Goal: Information Seeking & Learning: Learn about a topic

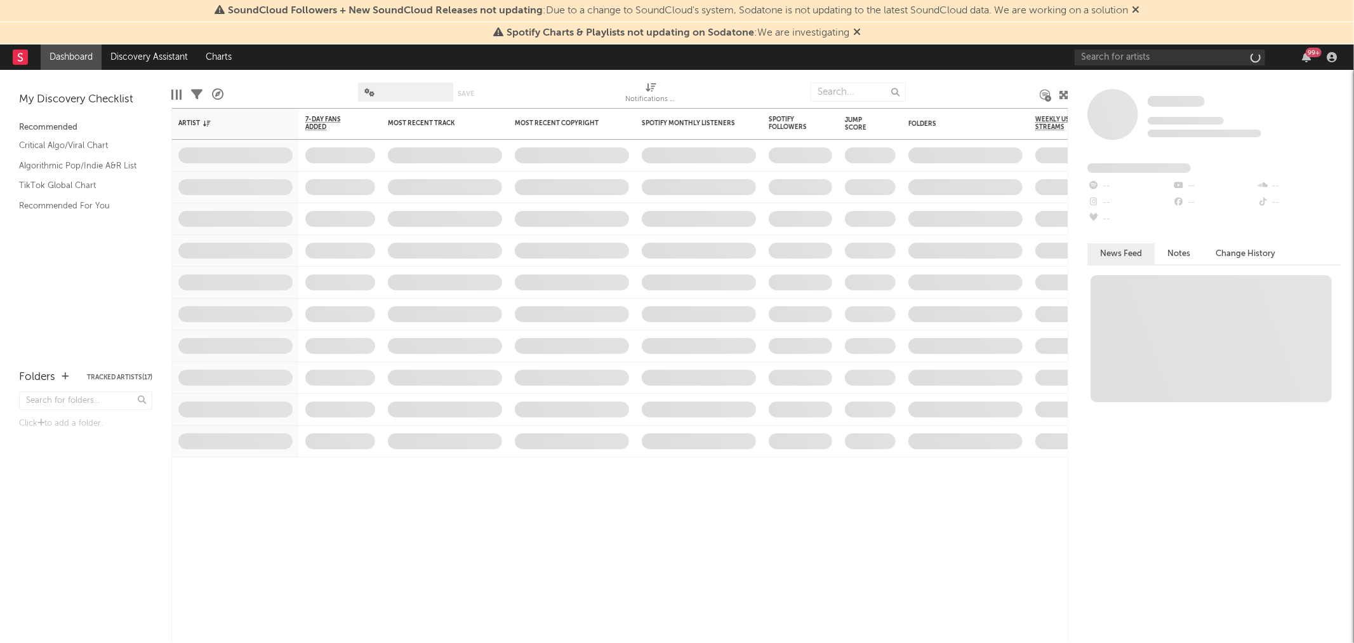
click at [1311, 53] on div "99 +" at bounding box center [1314, 53] width 16 height 10
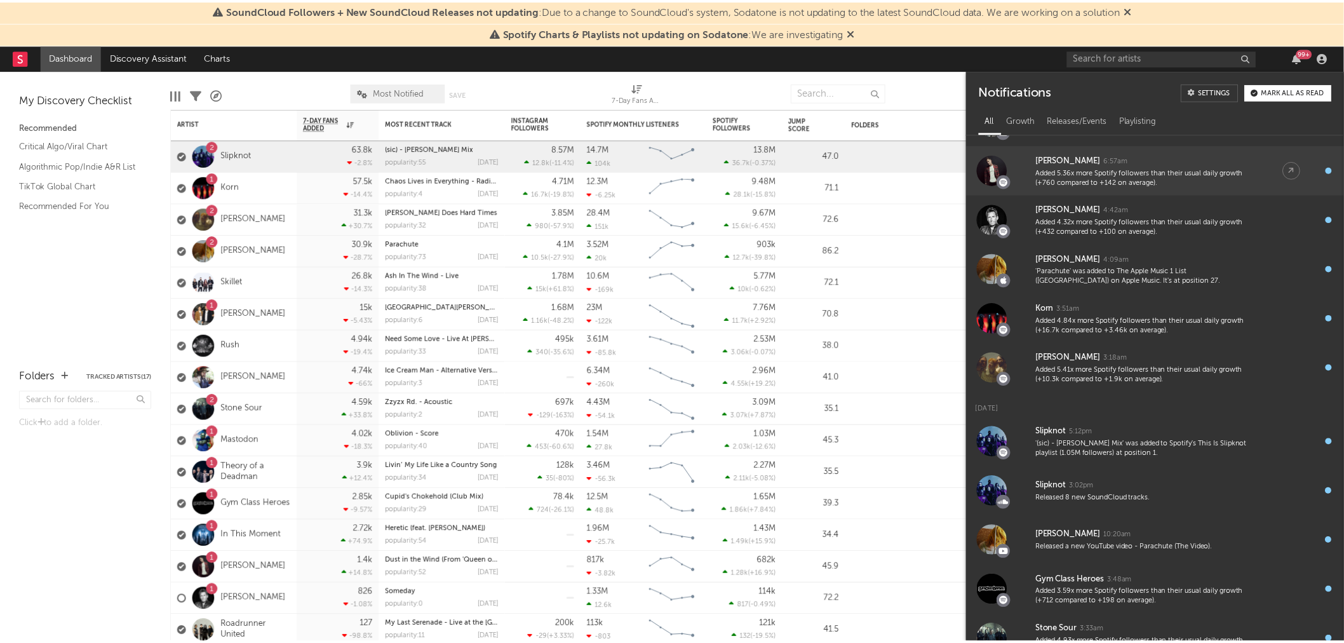
scroll to position [141, 0]
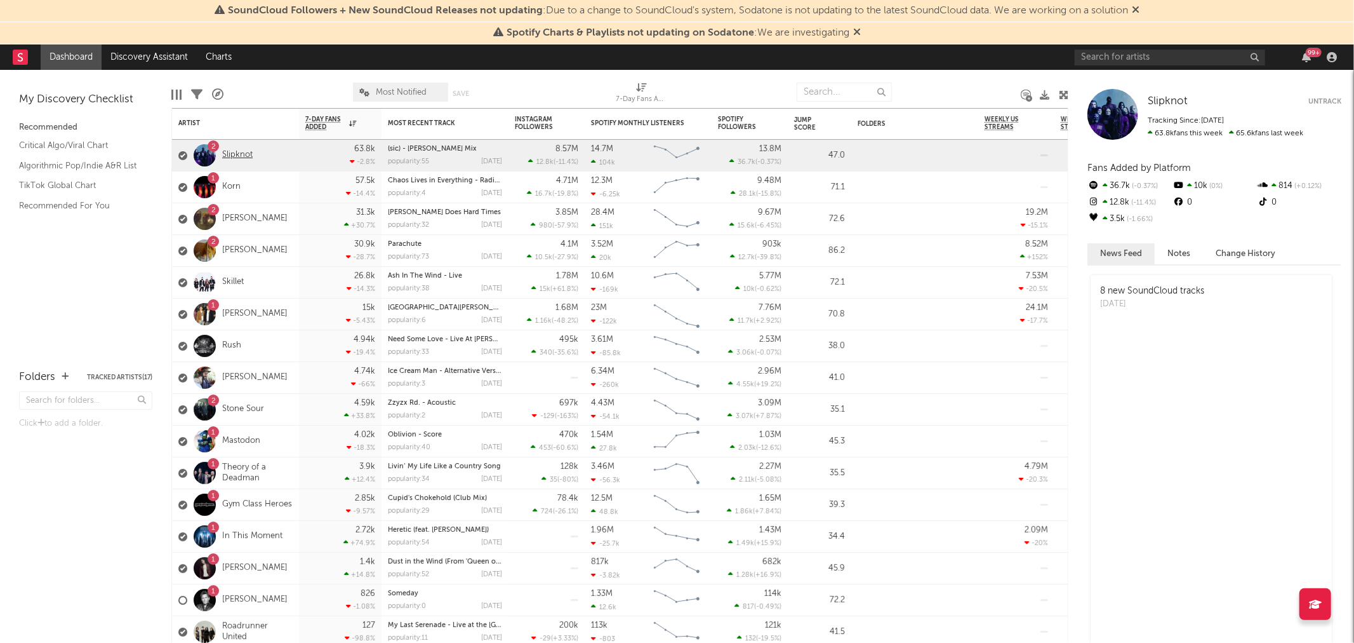
click at [246, 153] on link "Slipknot" at bounding box center [237, 155] width 30 height 11
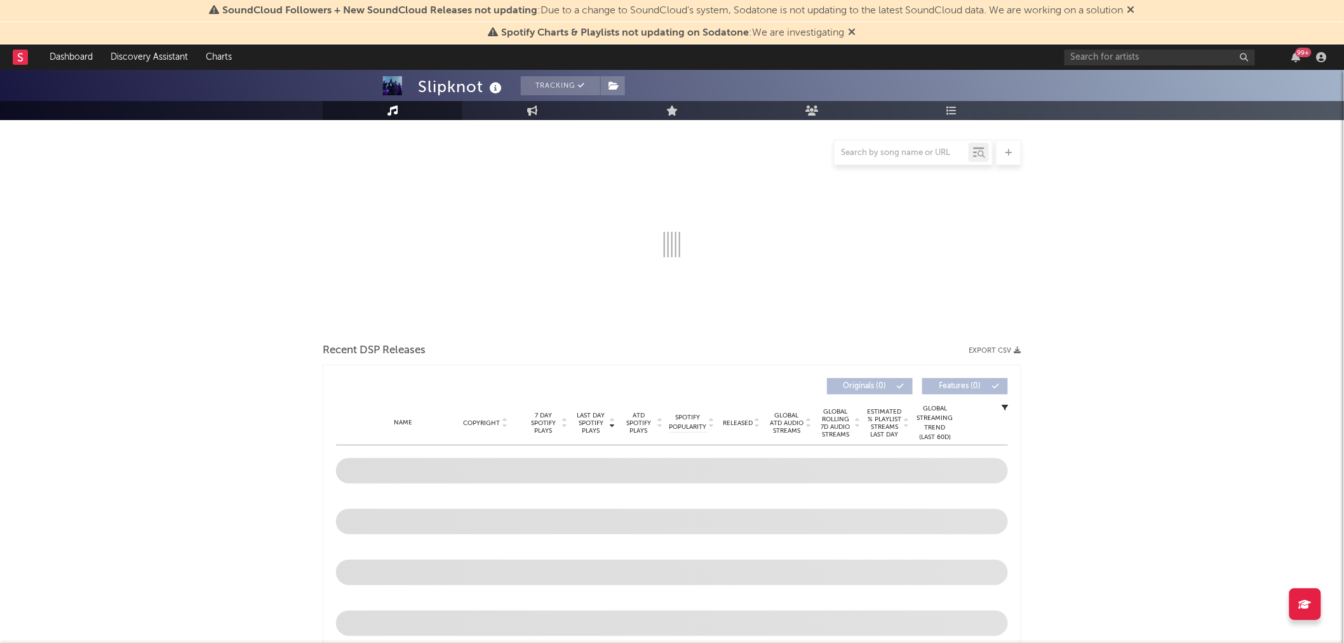
scroll to position [282, 0]
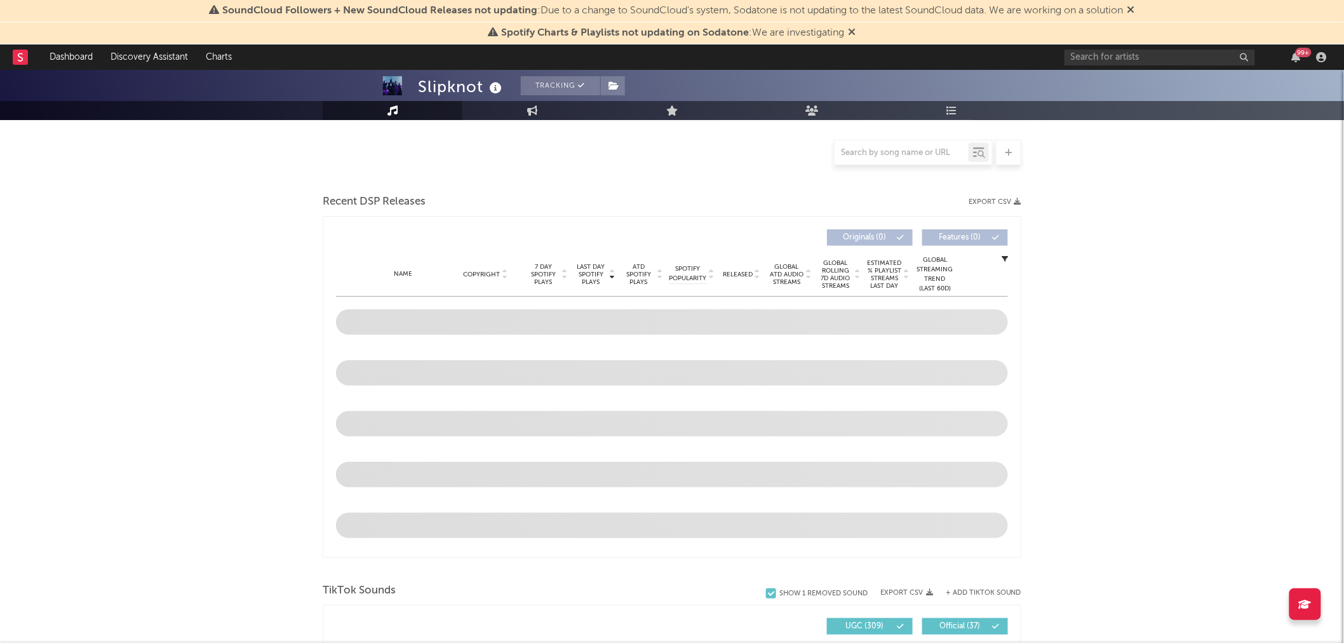
select select "6m"
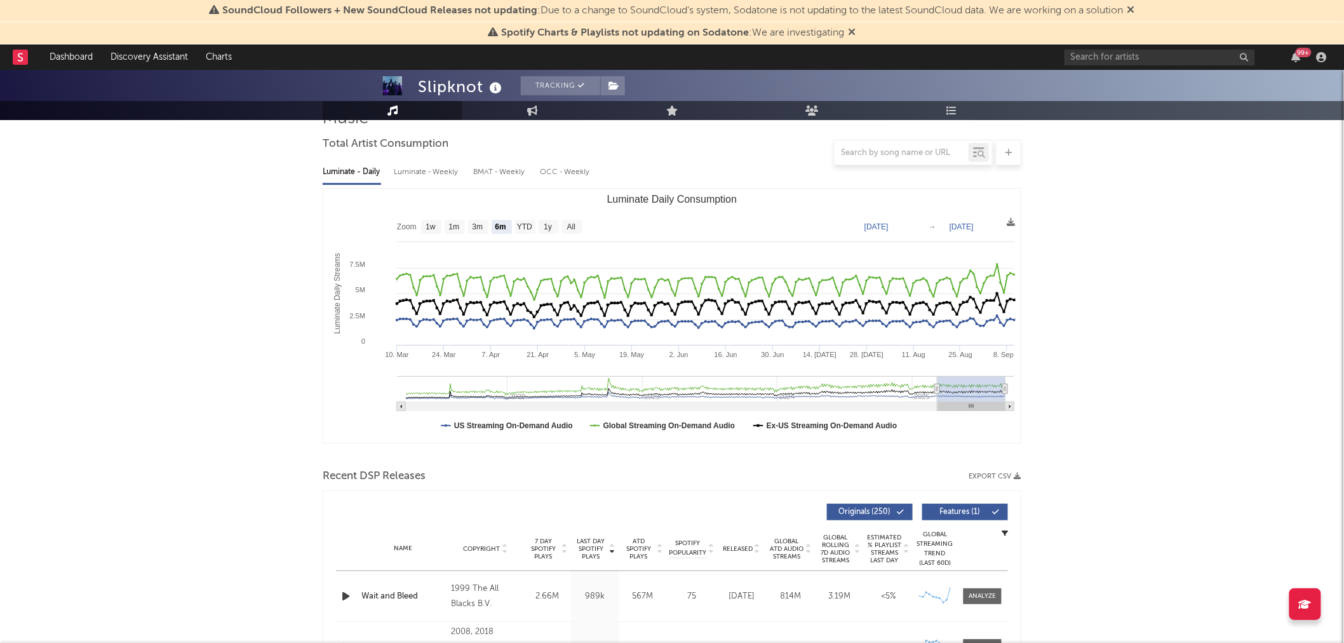
scroll to position [0, 0]
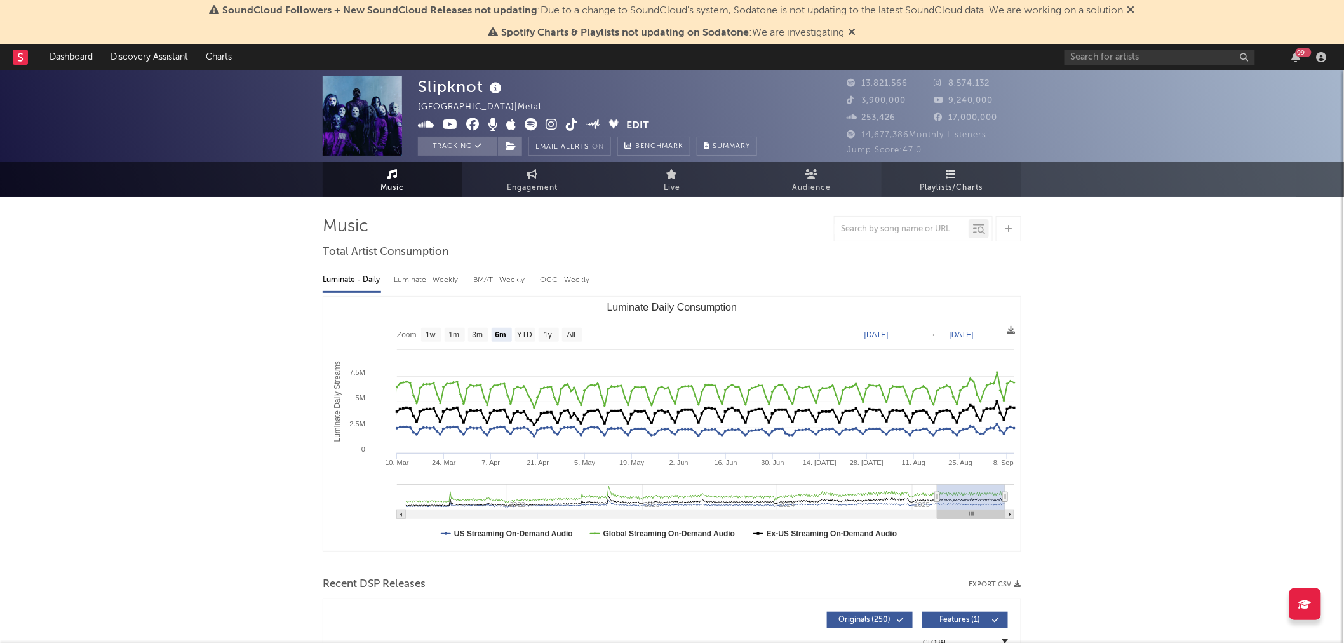
click at [938, 192] on span "Playlists/Charts" at bounding box center [951, 187] width 63 height 15
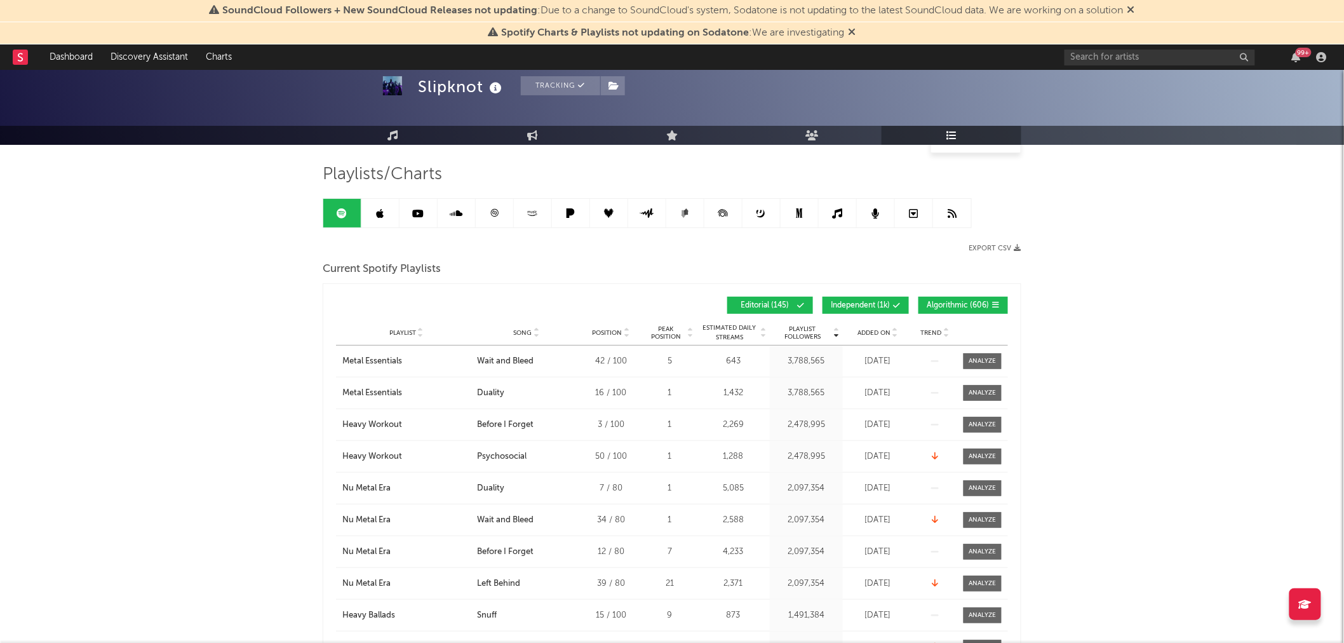
scroll to position [141, 0]
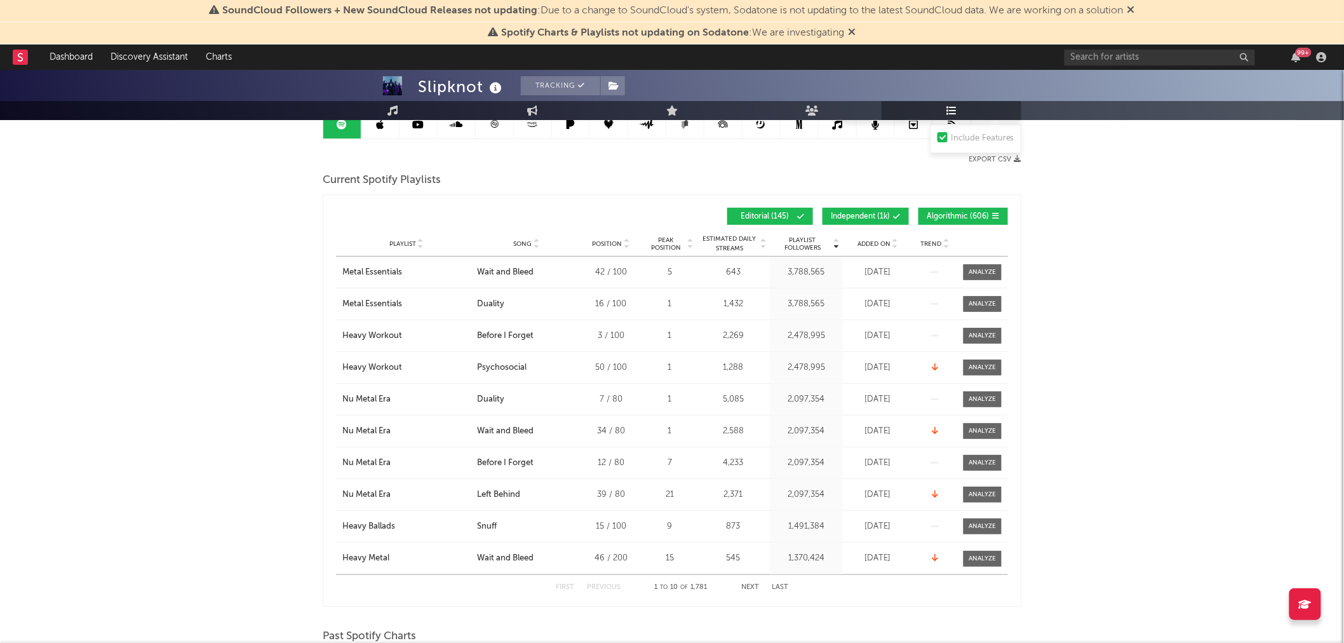
click at [891, 245] on div at bounding box center [894, 244] width 8 height 10
click at [892, 245] on icon at bounding box center [894, 246] width 6 height 5
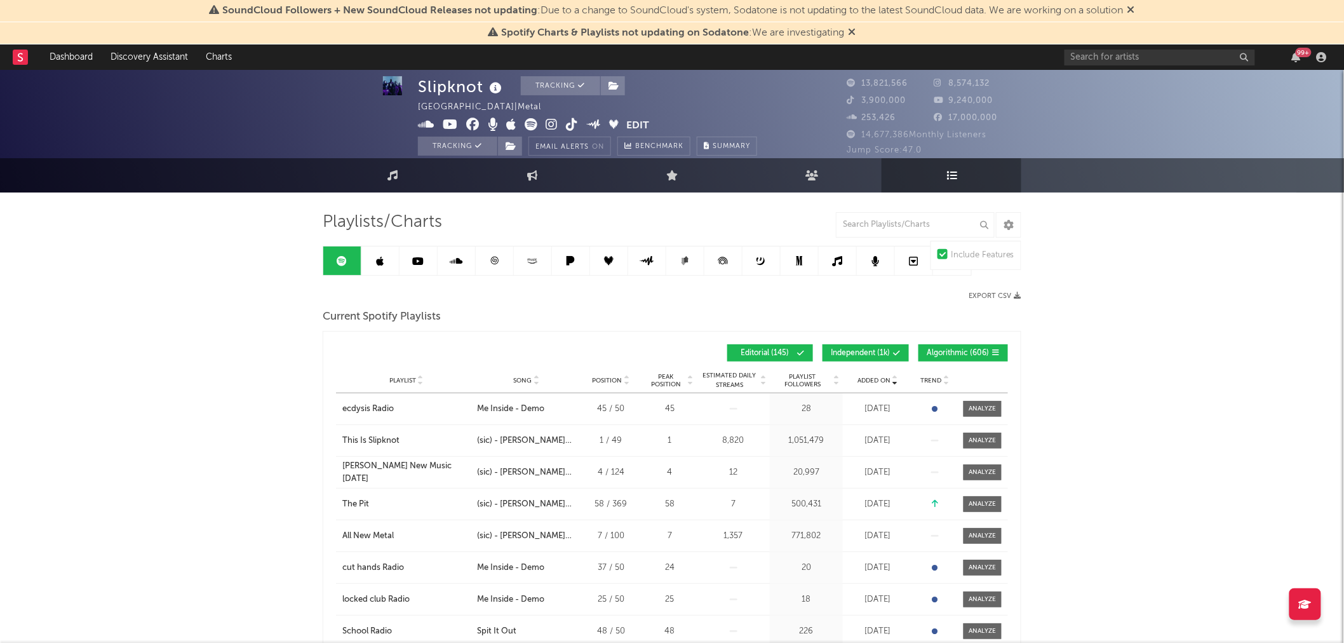
scroll to position [0, 0]
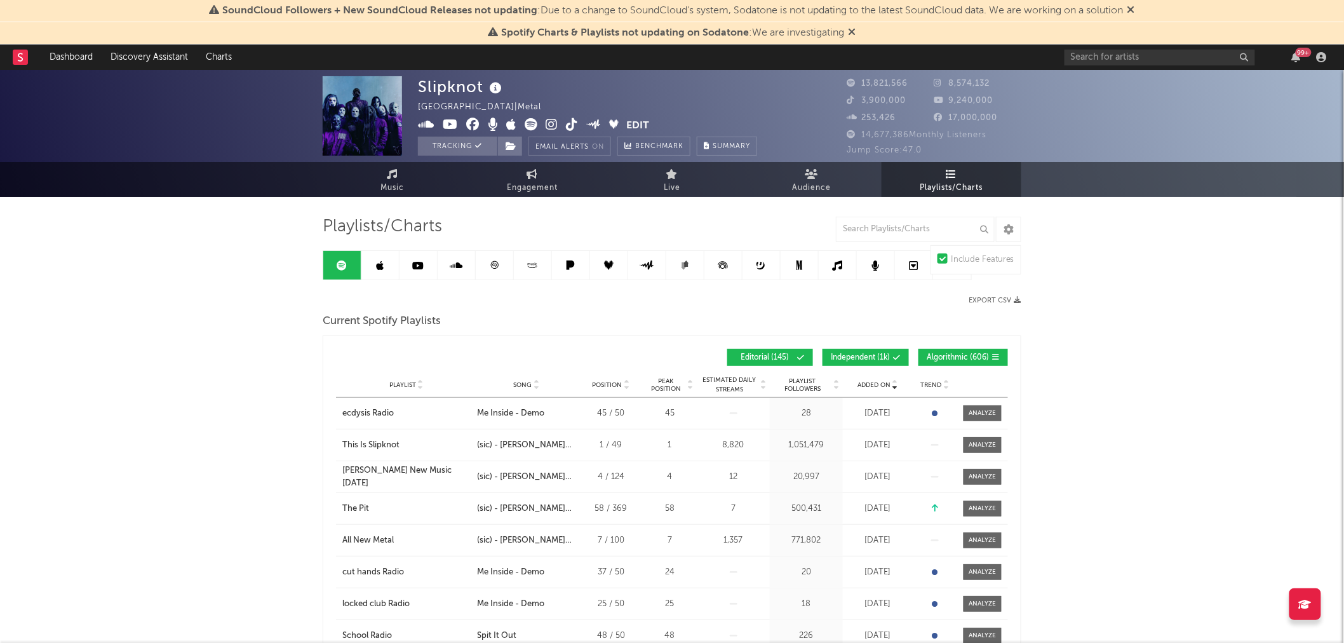
drag, startPoint x: 373, startPoint y: 264, endPoint x: 1298, endPoint y: 582, distance: 978.1
click at [373, 264] on link at bounding box center [380, 265] width 38 height 29
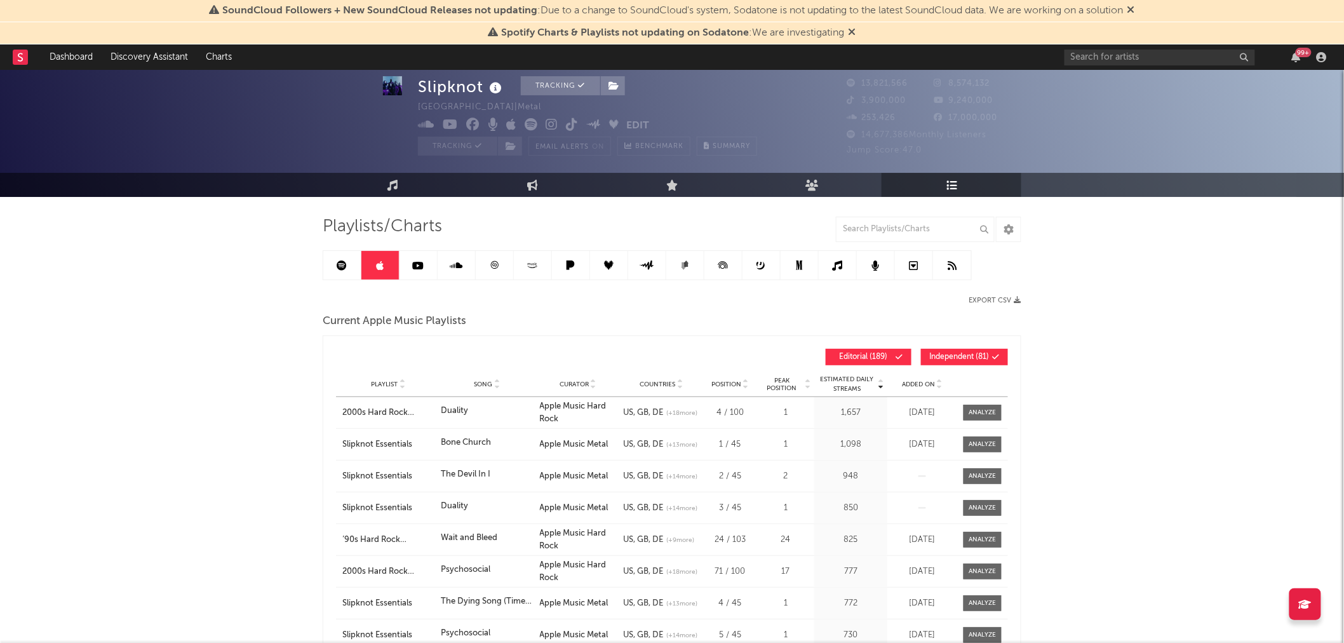
scroll to position [70, 0]
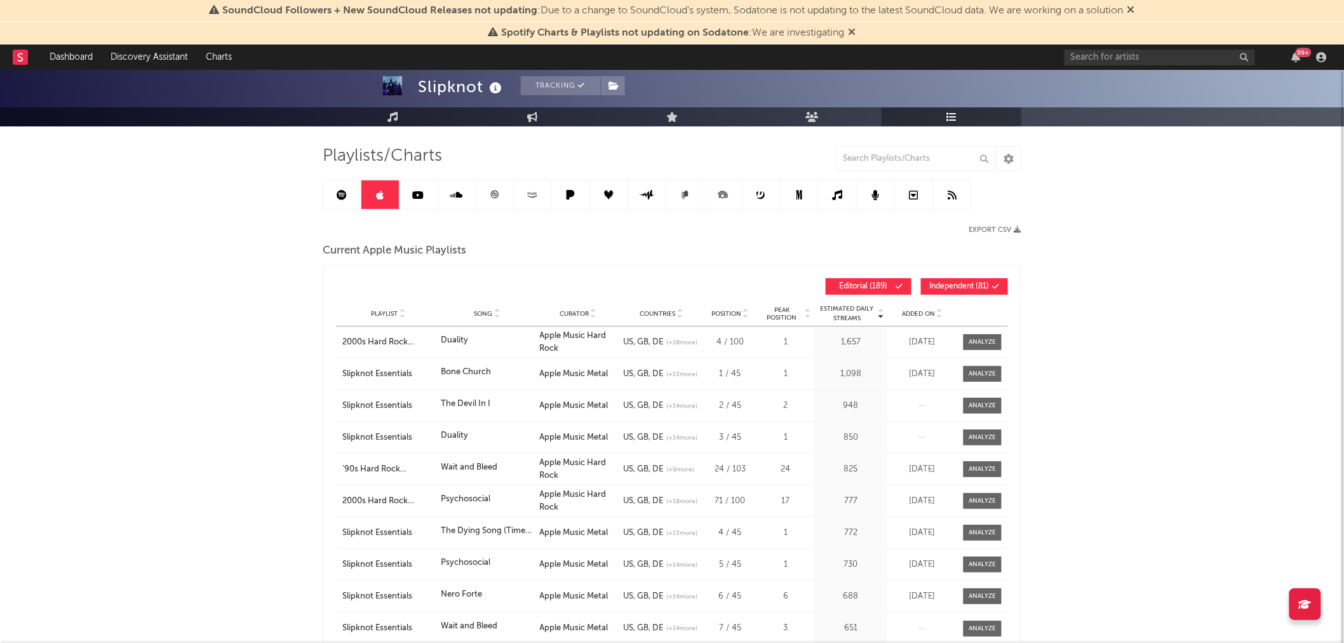
click at [922, 323] on div "Playlist Song Curator Genre Countries Country Chart Type Position Peak Position…" at bounding box center [672, 313] width 672 height 25
click at [923, 316] on span "Added On" at bounding box center [918, 314] width 33 height 8
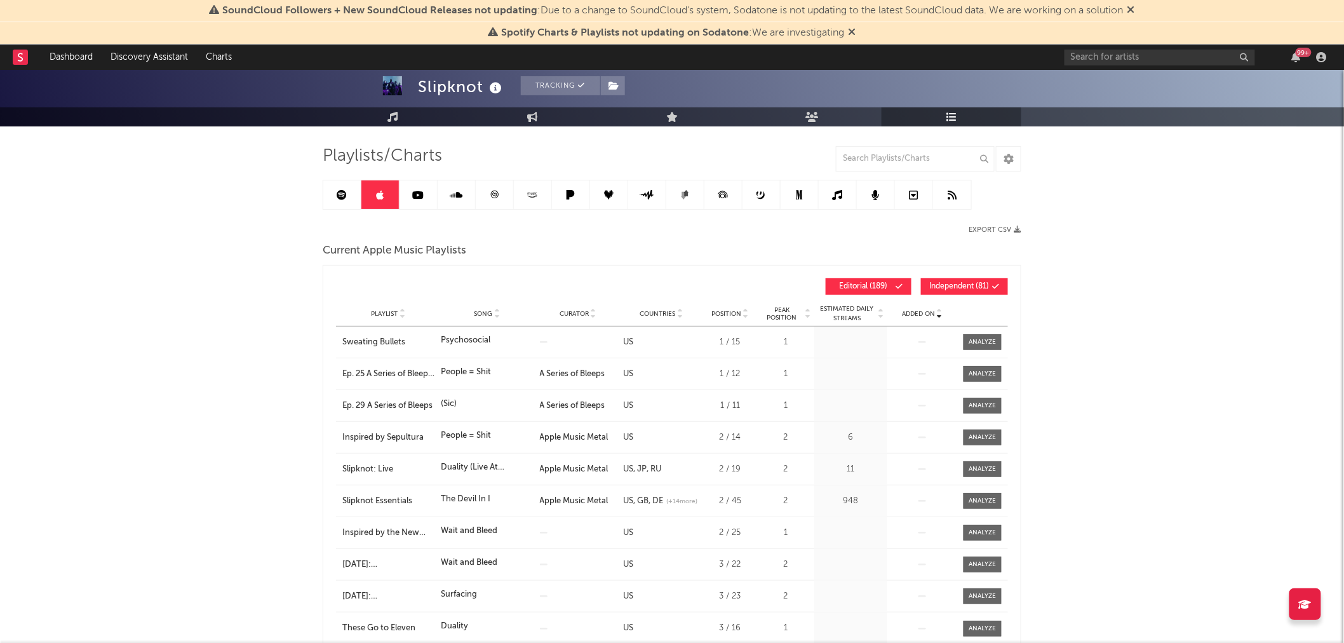
click at [923, 316] on span "Added On" at bounding box center [918, 314] width 33 height 8
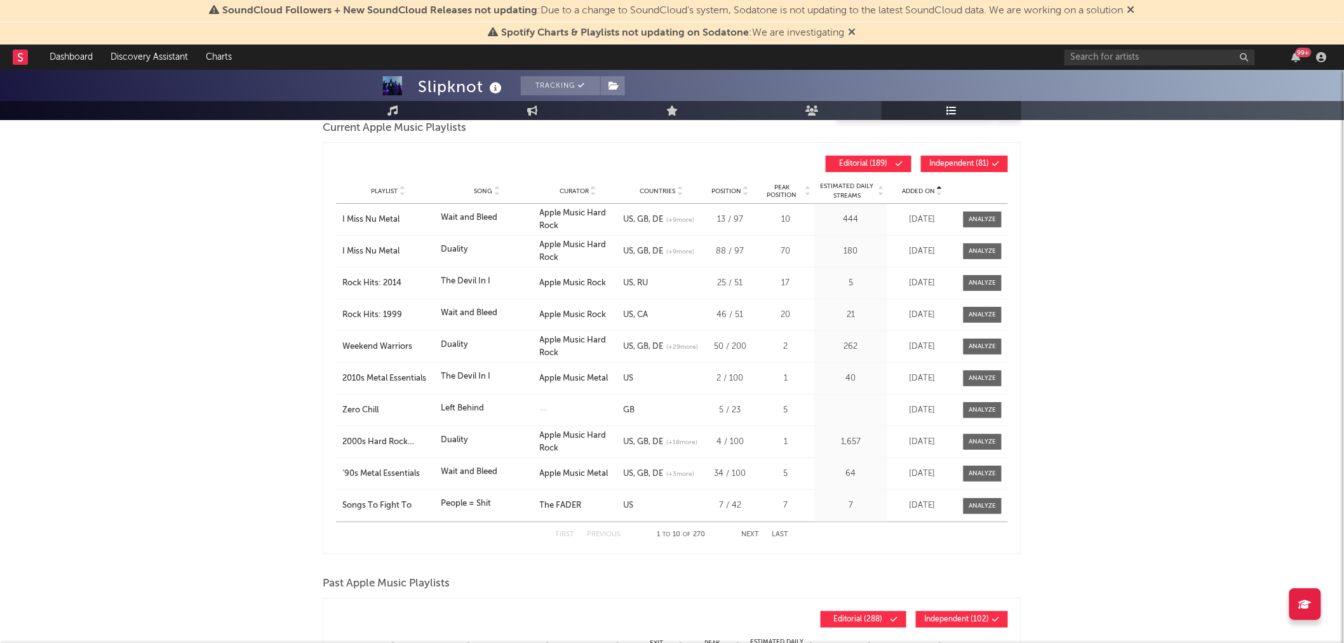
scroll to position [211, 0]
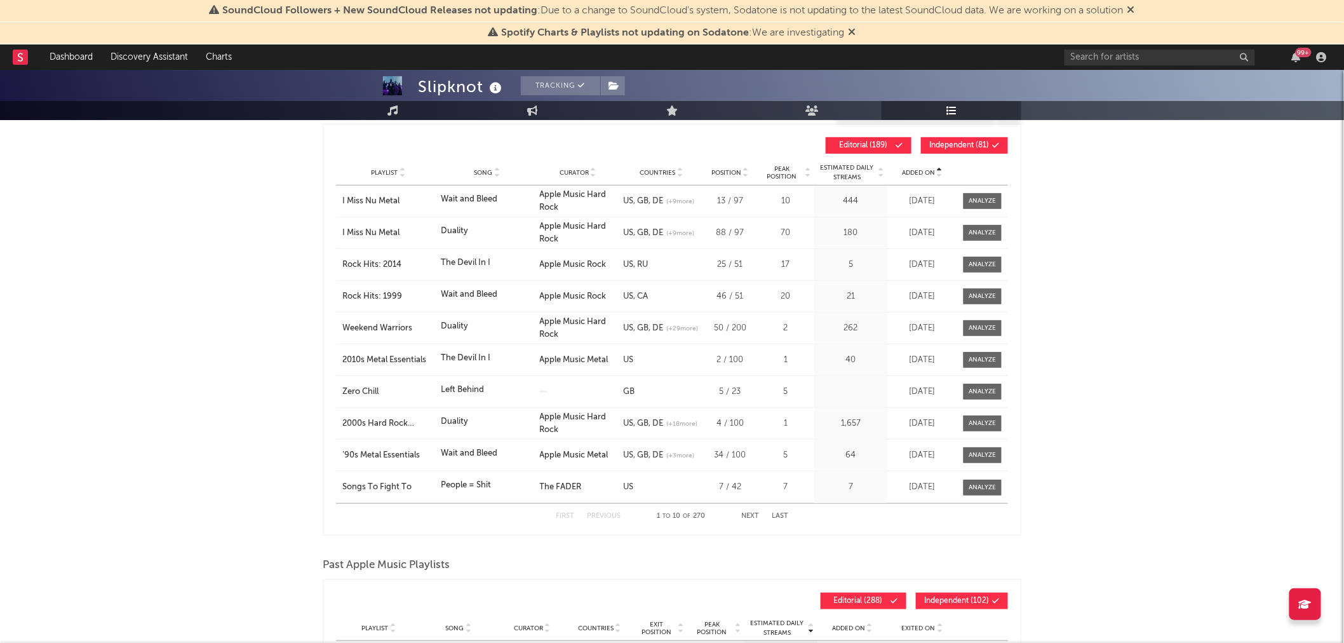
click at [928, 177] on div "Added On" at bounding box center [921, 173] width 63 height 10
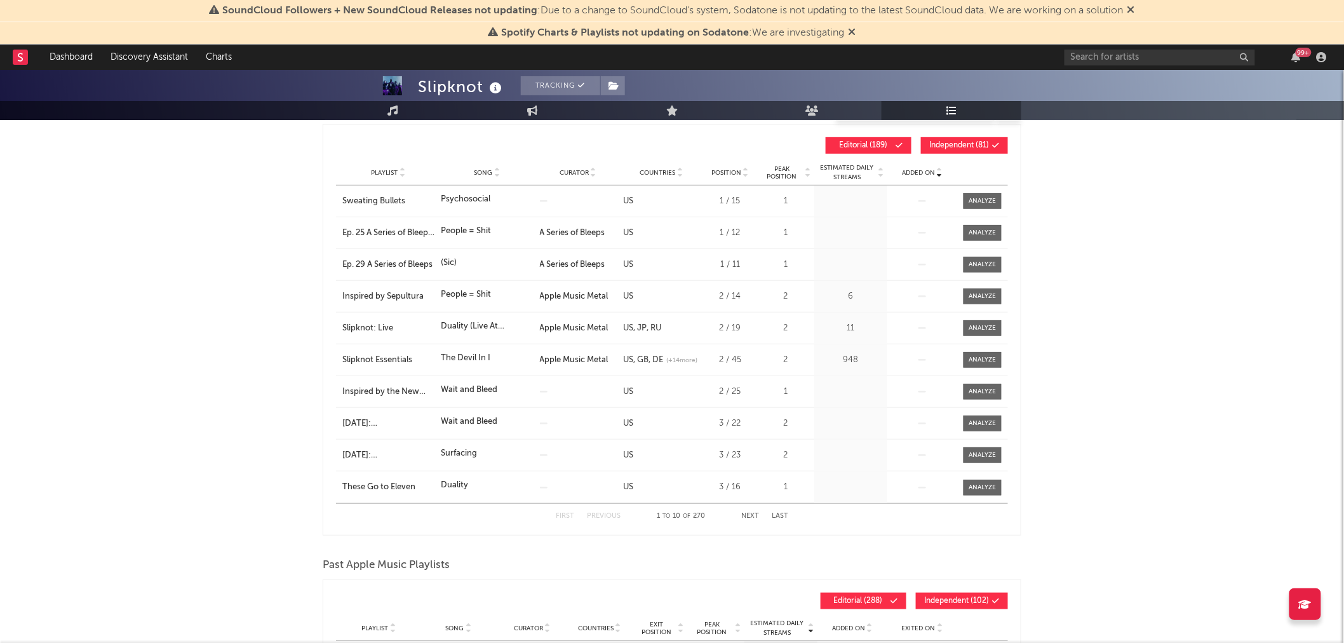
click at [933, 175] on span "Added On" at bounding box center [918, 173] width 33 height 8
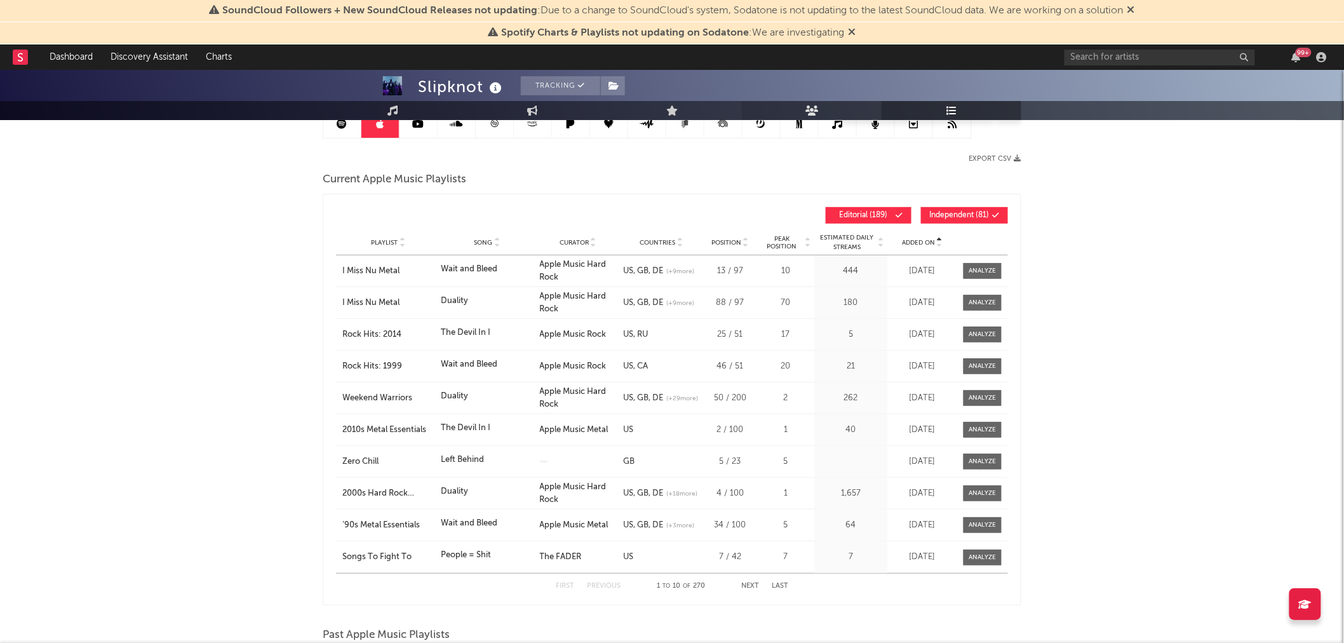
scroll to position [0, 0]
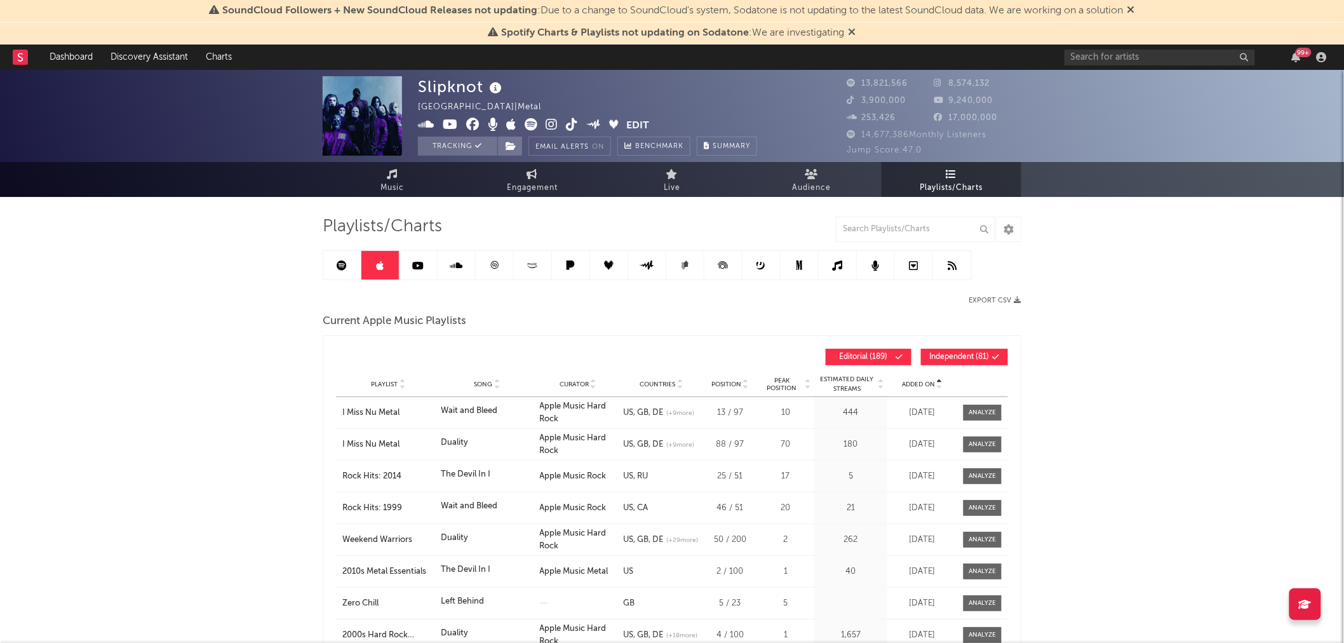
click at [437, 261] on link at bounding box center [456, 265] width 38 height 29
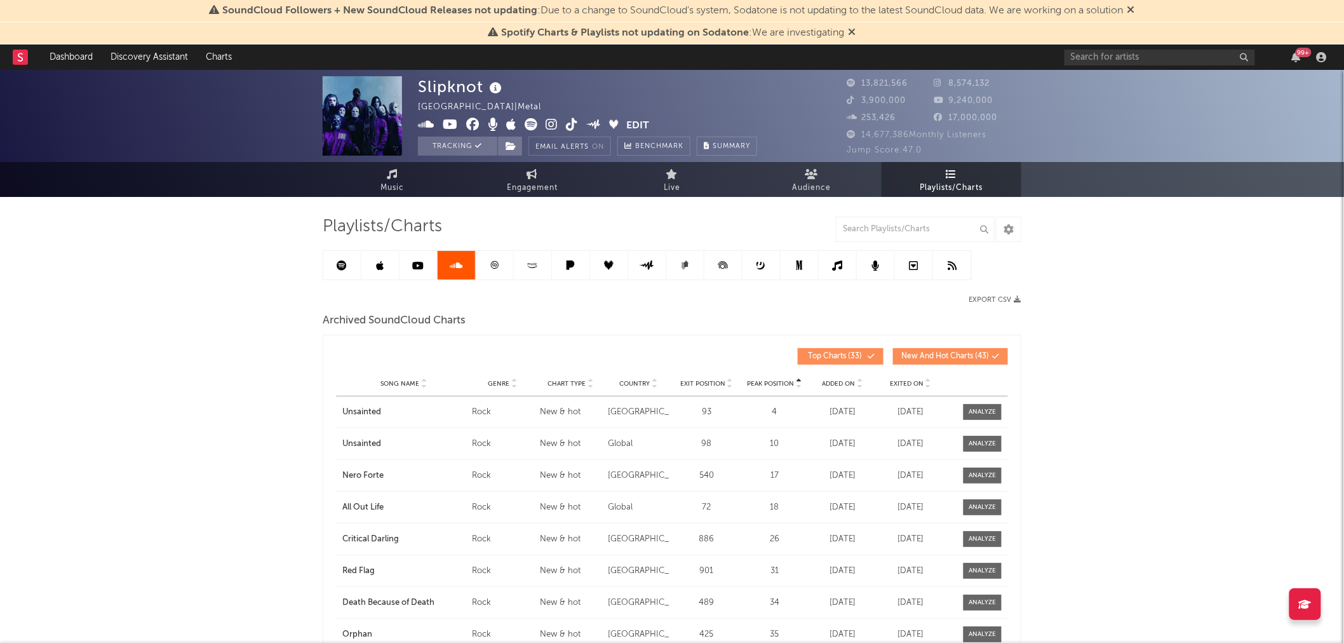
click at [415, 257] on link at bounding box center [418, 265] width 38 height 29
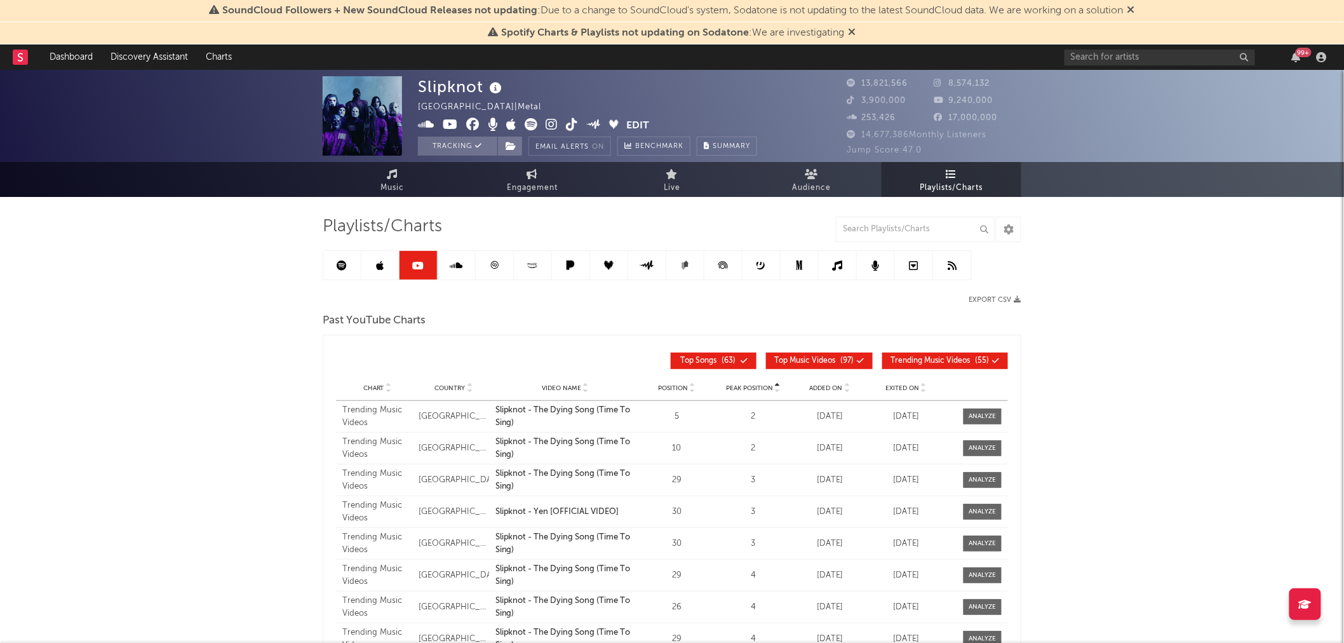
click at [465, 262] on link at bounding box center [456, 265] width 38 height 29
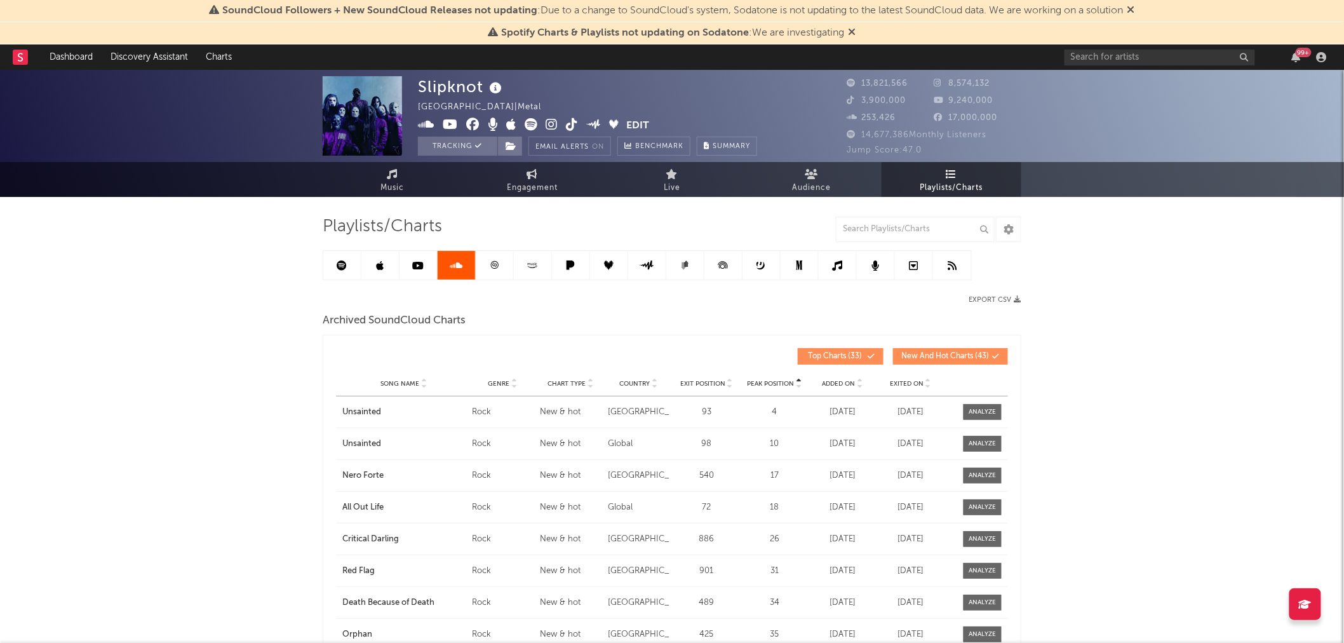
click at [496, 270] on link at bounding box center [495, 265] width 38 height 29
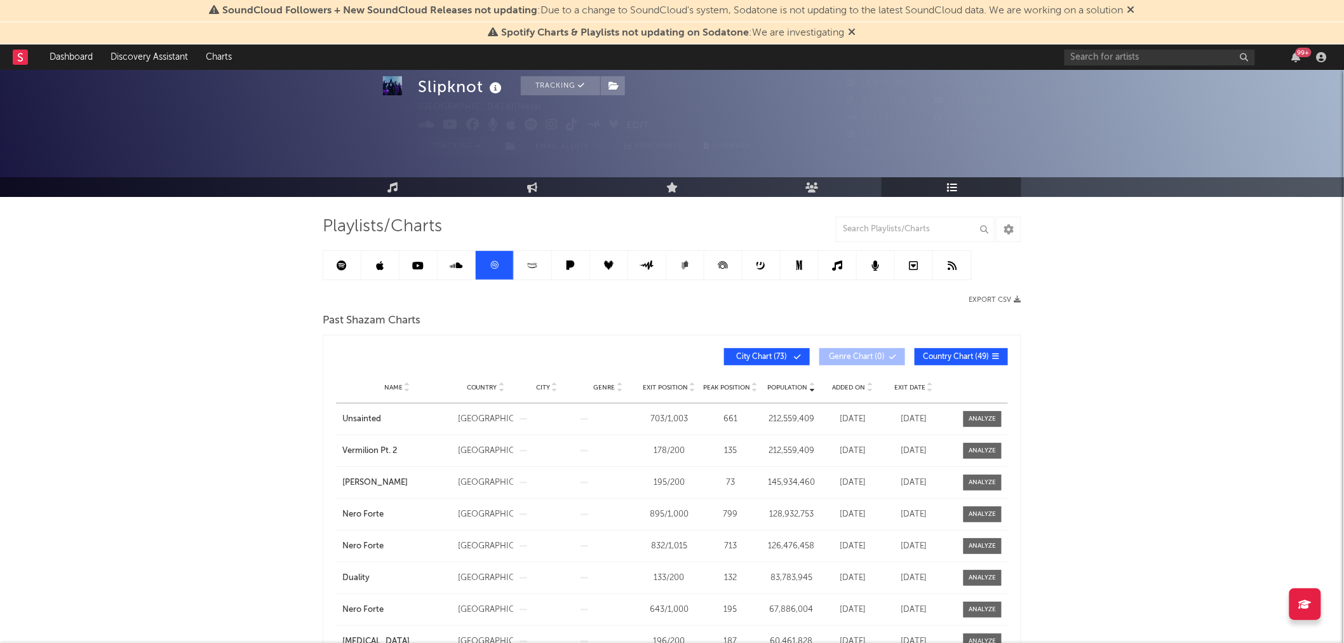
scroll to position [70, 0]
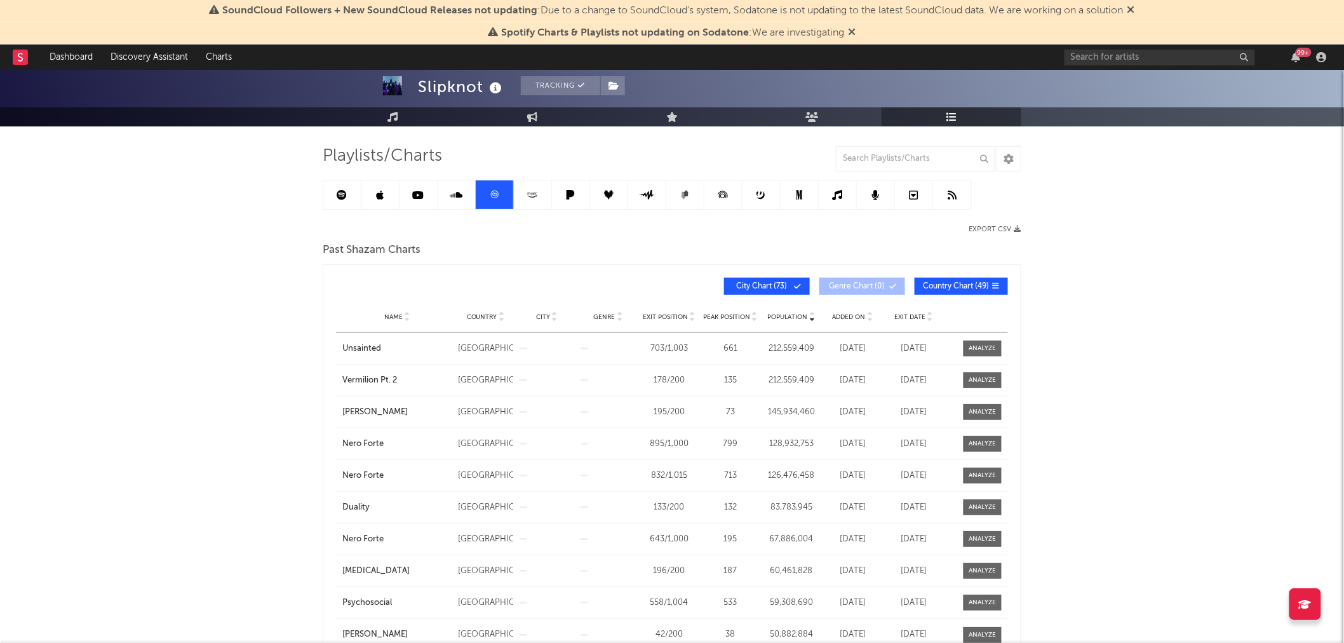
click at [801, 194] on icon at bounding box center [799, 195] width 6 height 10
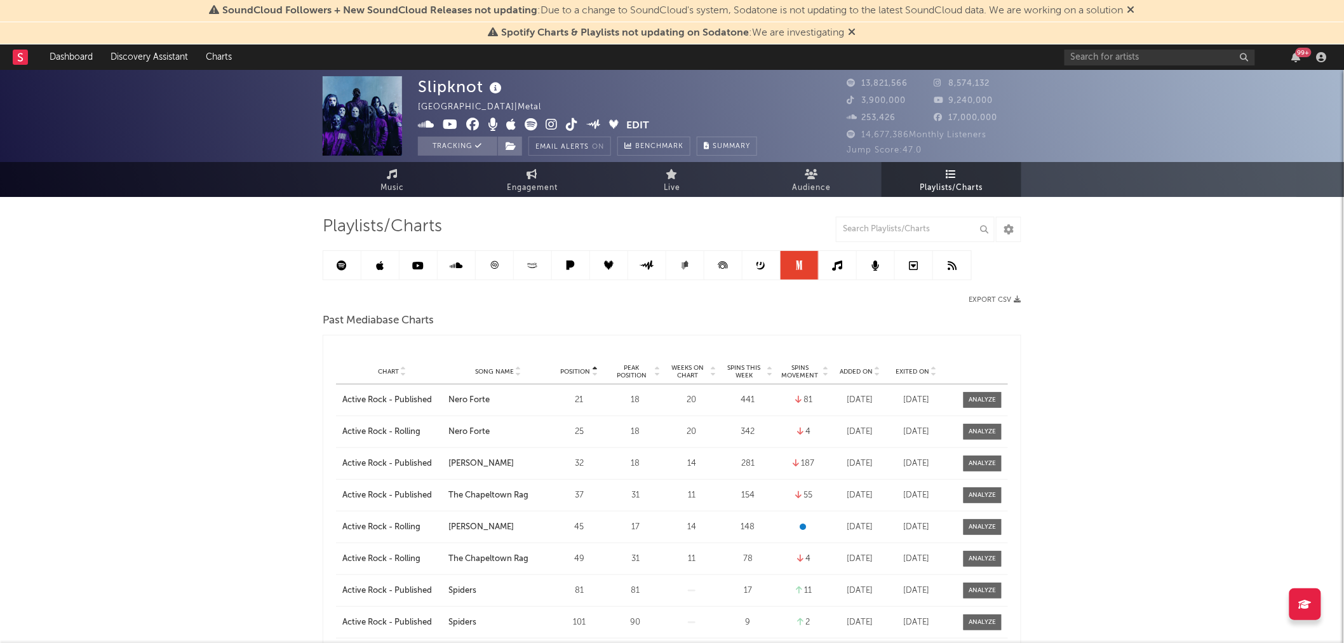
click at [859, 372] on span "Added On" at bounding box center [855, 372] width 33 height 8
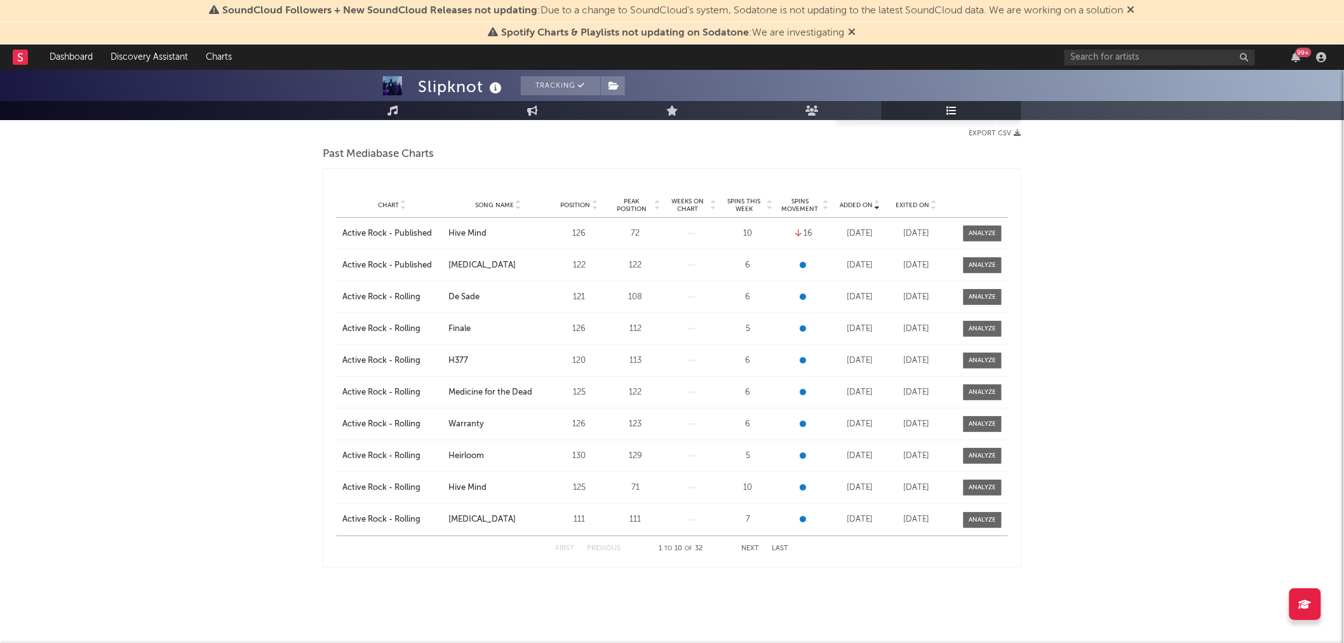
scroll to position [167, 0]
